Goal: Communication & Community: Answer question/provide support

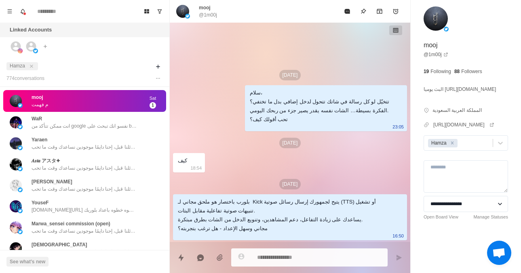
click at [106, 103] on div "mooj م فهمت" at bounding box center [76, 101] width 133 height 16
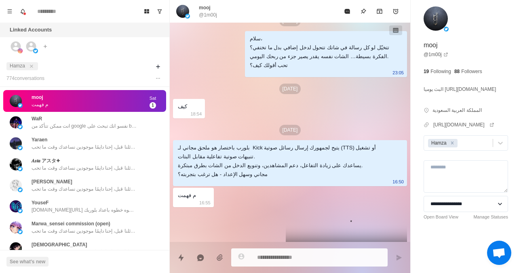
scroll to position [158, 0]
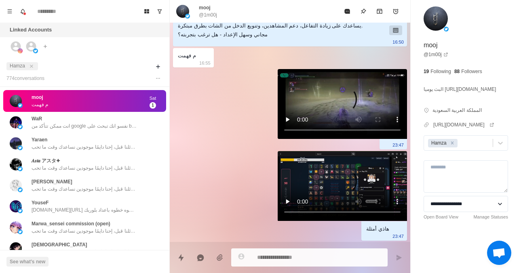
type textarea "*"
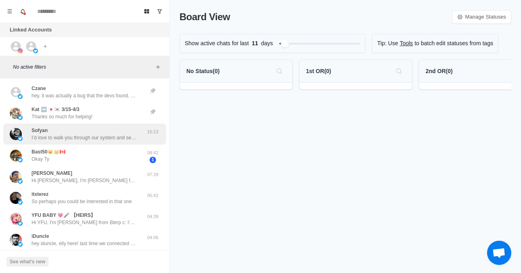
click at [61, 130] on div "Sofyan I’d love to walk you through our system and see if it could be a good fi…" at bounding box center [84, 134] width 105 height 15
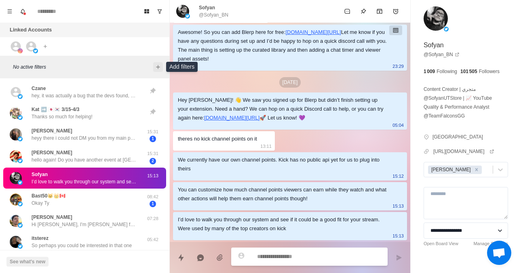
click at [157, 67] on icon "Add filters" at bounding box center [158, 67] width 4 height 4
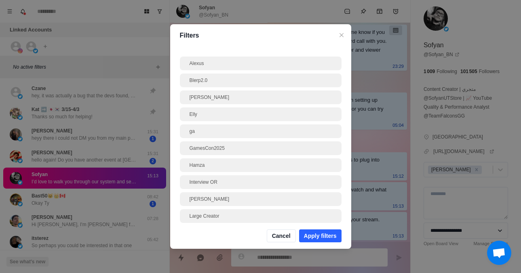
click at [471, 170] on div "Filters Alexus Blerp2.0 [PERSON_NAME] [PERSON_NAME] ga GamesCon2025 [PERSON_NAM…" at bounding box center [260, 136] width 521 height 273
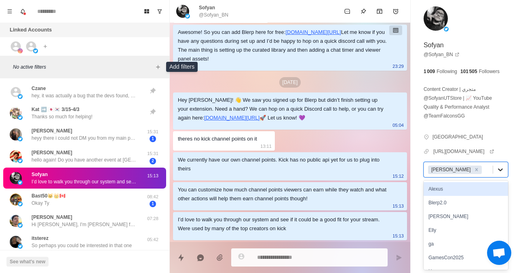
click at [496, 169] on icon at bounding box center [500, 170] width 8 height 8
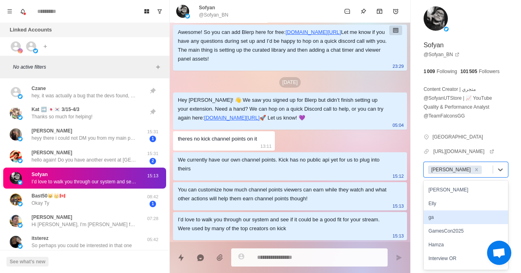
scroll to position [28, 0]
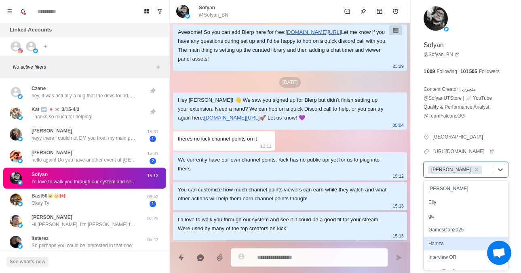
click at [445, 241] on div "Hamza" at bounding box center [465, 244] width 84 height 14
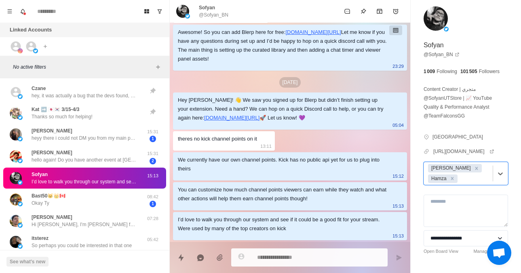
type textarea "*"
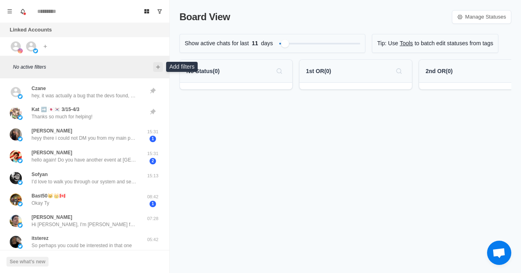
click at [160, 71] on button "Add filters" at bounding box center [158, 67] width 10 height 10
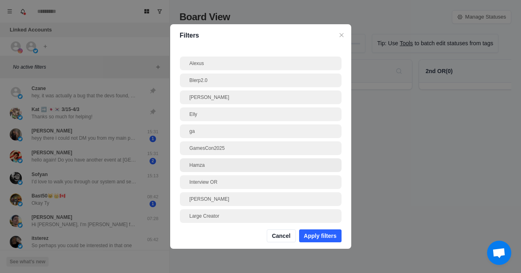
click at [202, 163] on div "Hamza" at bounding box center [260, 165] width 142 height 7
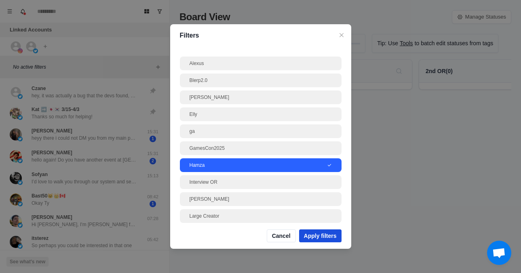
click at [337, 240] on button "Apply filters" at bounding box center [320, 235] width 42 height 13
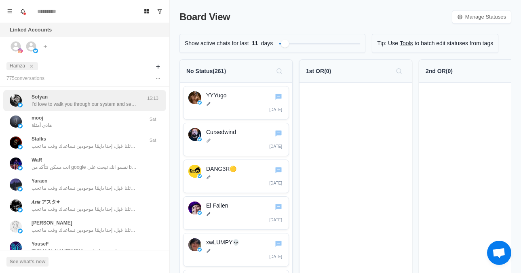
click at [128, 101] on p "I’d love to walk you through our system and see if it could be a good fit for y…" at bounding box center [84, 104] width 105 height 7
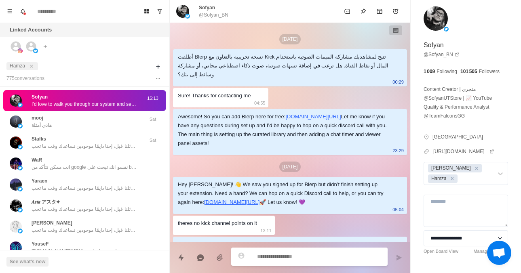
scroll to position [93, 0]
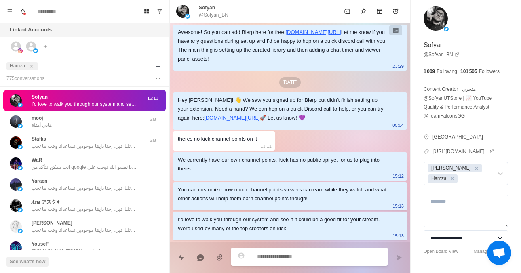
type textarea "*"
